Goal: Task Accomplishment & Management: Use online tool/utility

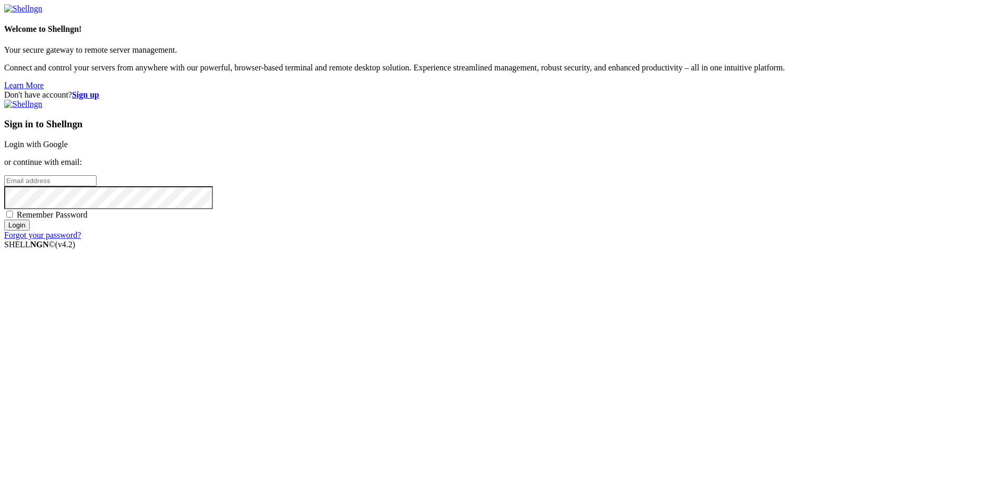
click at [68, 149] on link "Login with Google" at bounding box center [36, 144] width 64 height 9
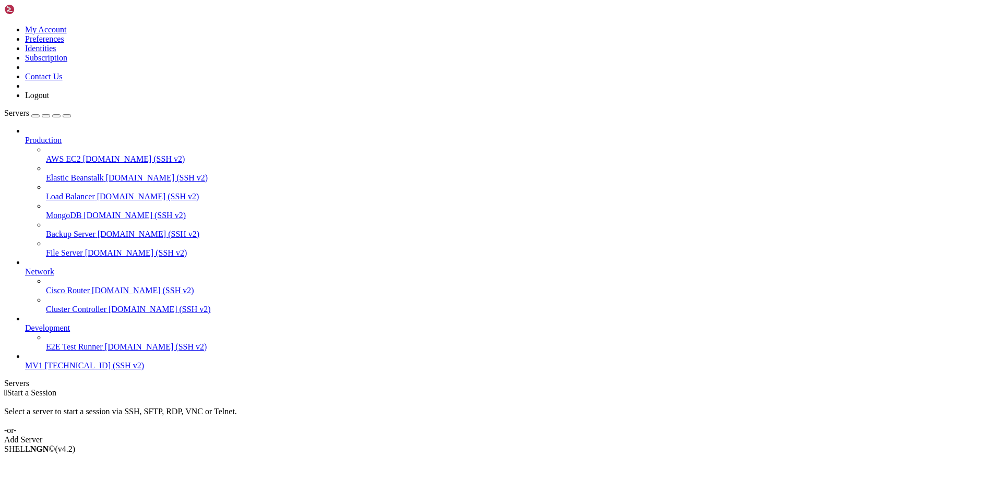
click at [555, 435] on div "Add Server" at bounding box center [500, 439] width 993 height 9
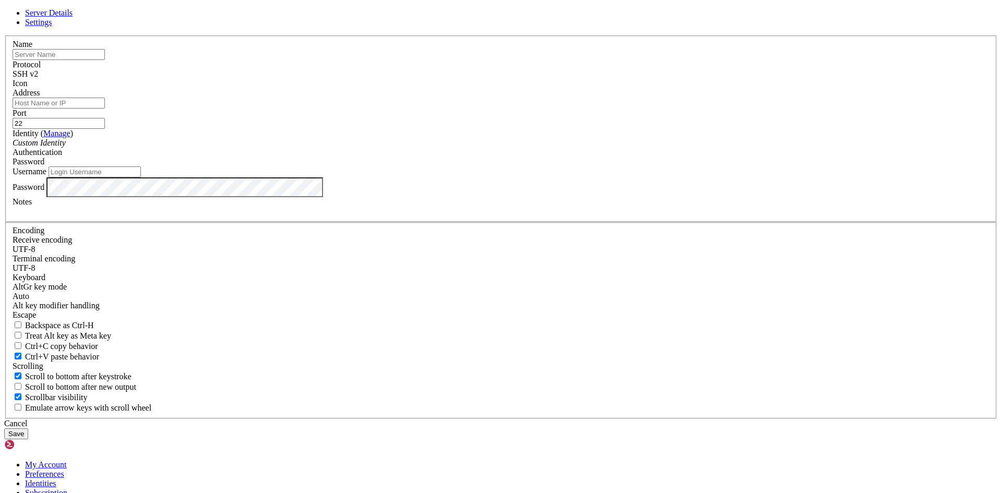
click at [105, 60] on input "text" at bounding box center [59, 54] width 92 height 11
type input "load_server"
click at [105, 109] on input "Address" at bounding box center [59, 103] width 92 height 11
click at [448, 148] on div "Custom Identity" at bounding box center [501, 142] width 977 height 9
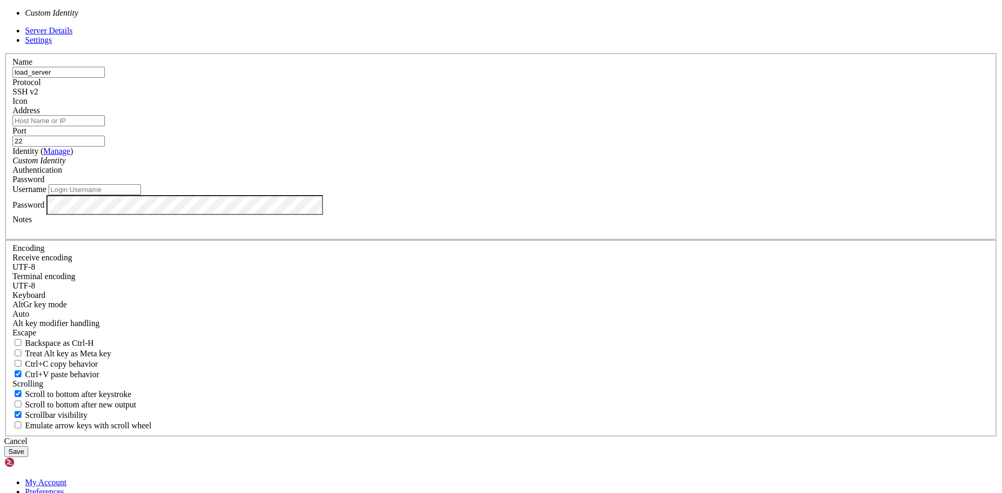
click at [448, 165] on div "Custom Identity" at bounding box center [501, 160] width 977 height 9
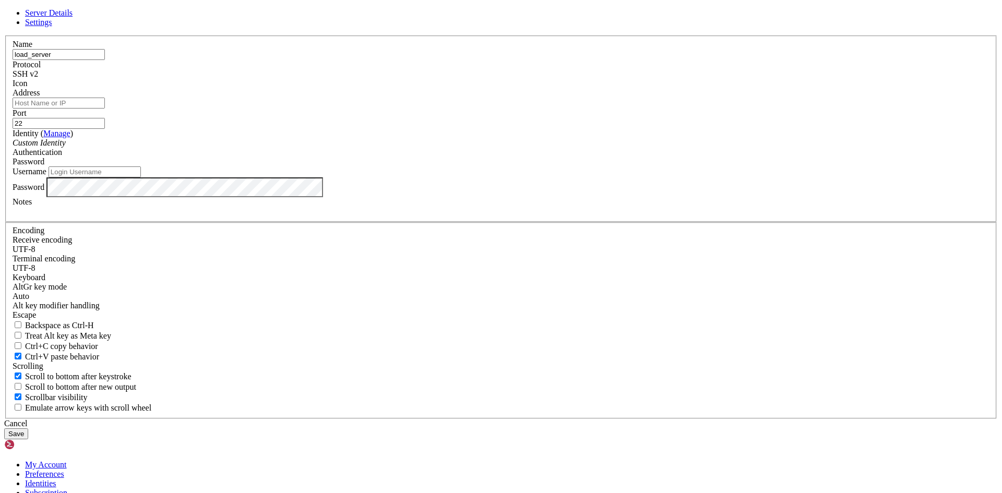
click at [534, 166] on div "Password" at bounding box center [501, 161] width 977 height 9
click at [141, 177] on input "Username" at bounding box center [95, 171] width 92 height 11
type input "Benja"
click at [508, 197] on div "Password" at bounding box center [501, 187] width 977 height 20
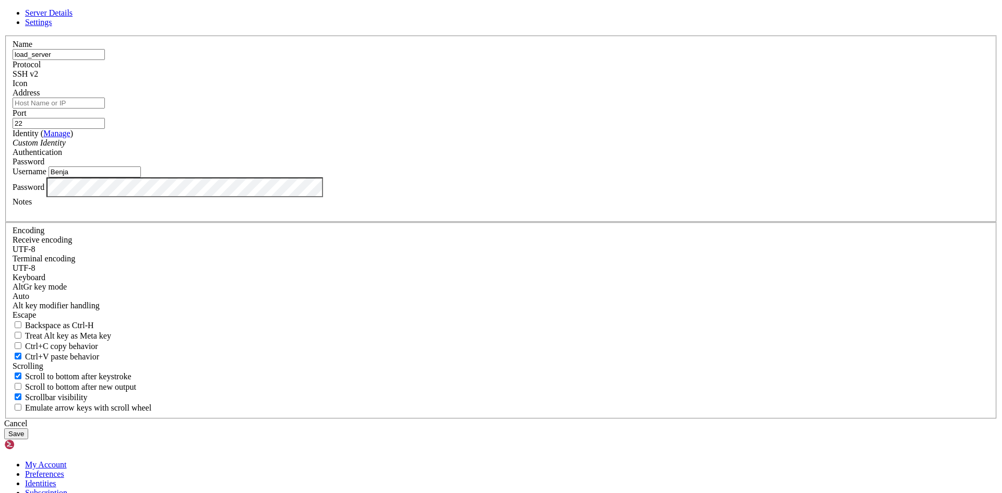
click at [105, 109] on input "Address" at bounding box center [59, 103] width 92 height 11
paste input "[TECHNICAL_ID] (IP_PUBLIC_DIURNO)"
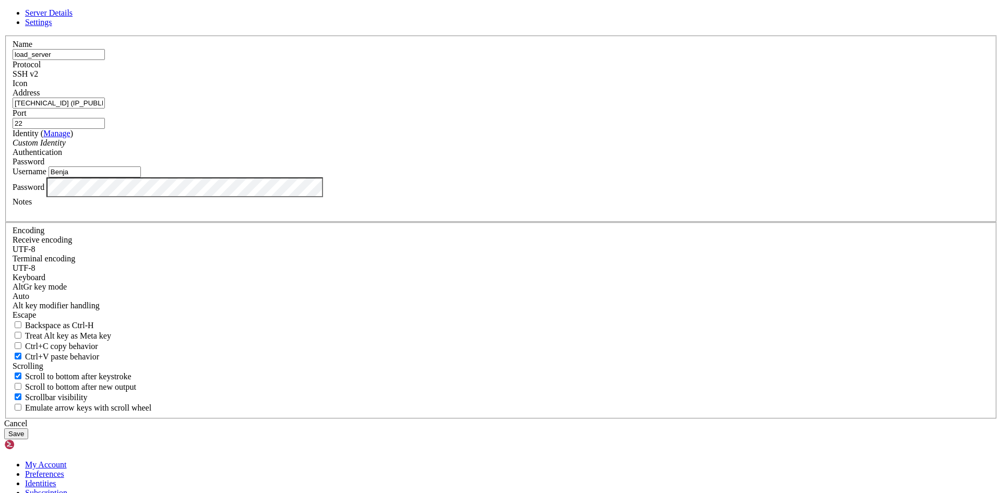
drag, startPoint x: 487, startPoint y: 192, endPoint x: 414, endPoint y: 200, distance: 73.4
click at [414, 109] on div "Address [TECHNICAL_ID] (IP_PUBLIC_DIURNO)" at bounding box center [501, 98] width 977 height 20
type input "[TECHNICAL_ID]"
click at [28, 428] on button "Save" at bounding box center [16, 433] width 24 height 11
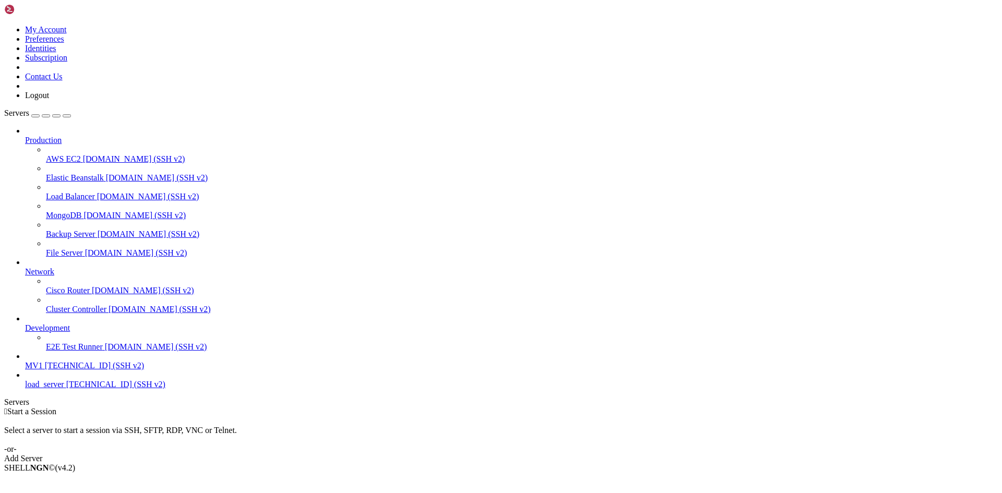
click at [54, 389] on span "load_server" at bounding box center [44, 384] width 39 height 9
click at [64, 389] on span "load_server" at bounding box center [44, 384] width 39 height 9
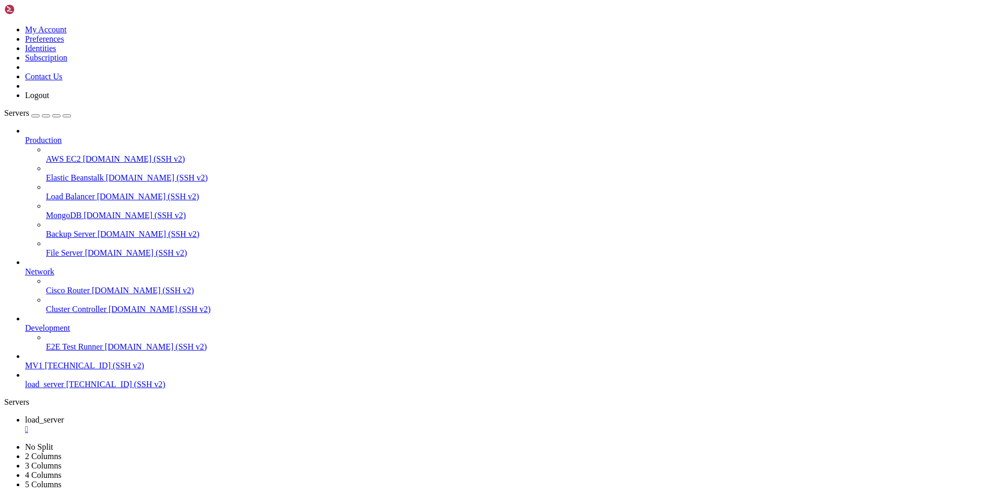
drag, startPoint x: 29, startPoint y: 828, endPoint x: 8, endPoint y: 831, distance: 21.0
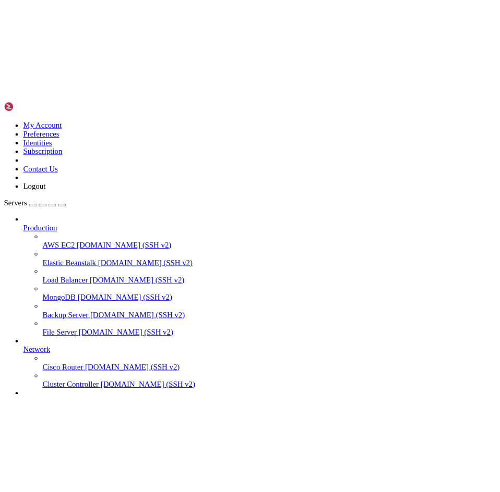
scroll to position [284, 0]
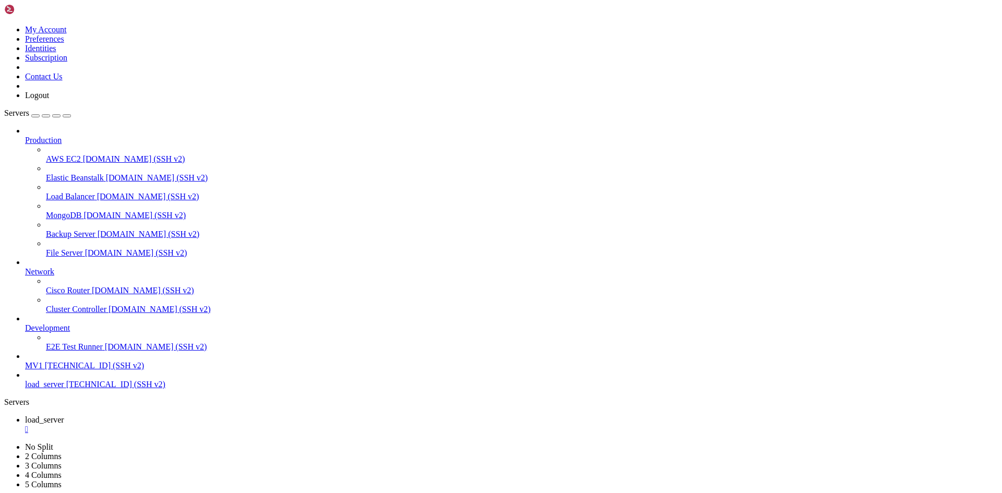
scroll to position [355, 0]
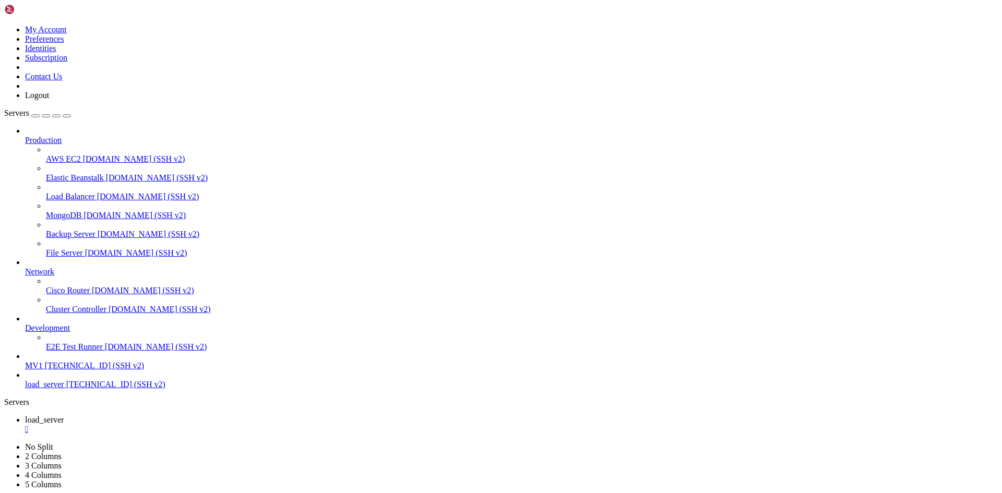
scroll to position [1250, 0]
